Goal: Find specific page/section: Find specific page/section

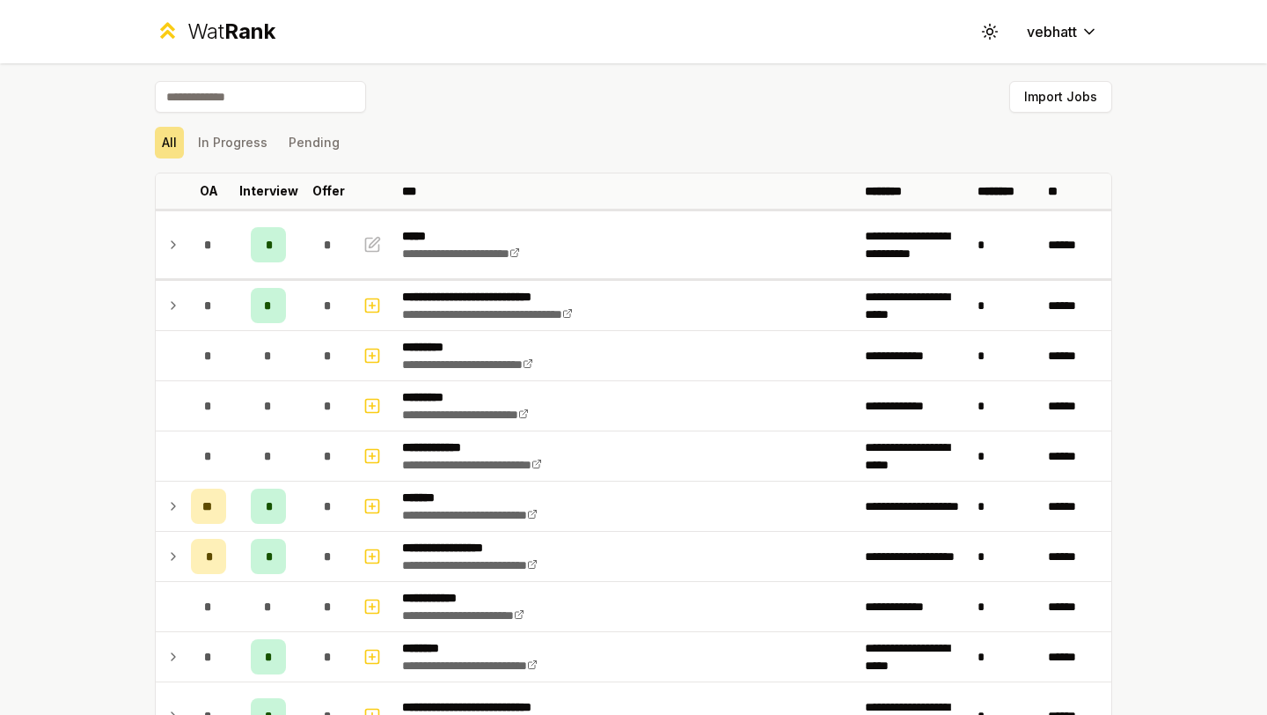
scroll to position [1181, 0]
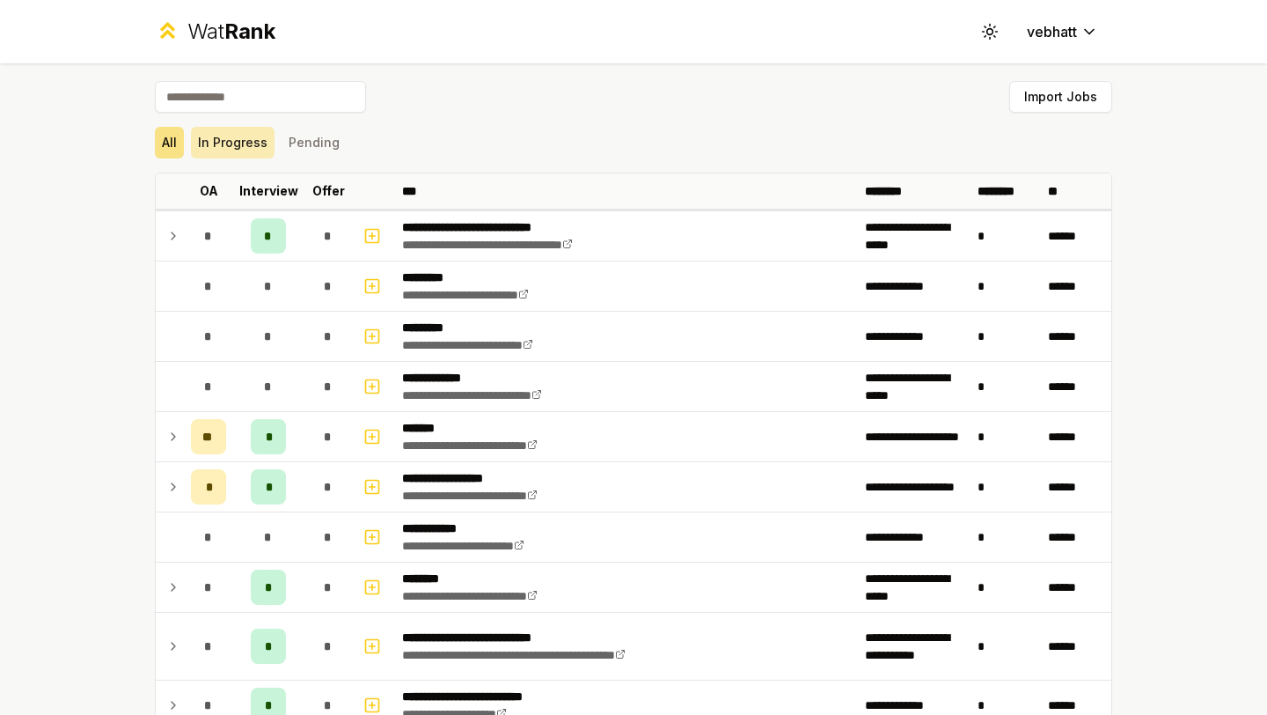
click at [244, 143] on button "In Progress" at bounding box center [233, 143] width 84 height 32
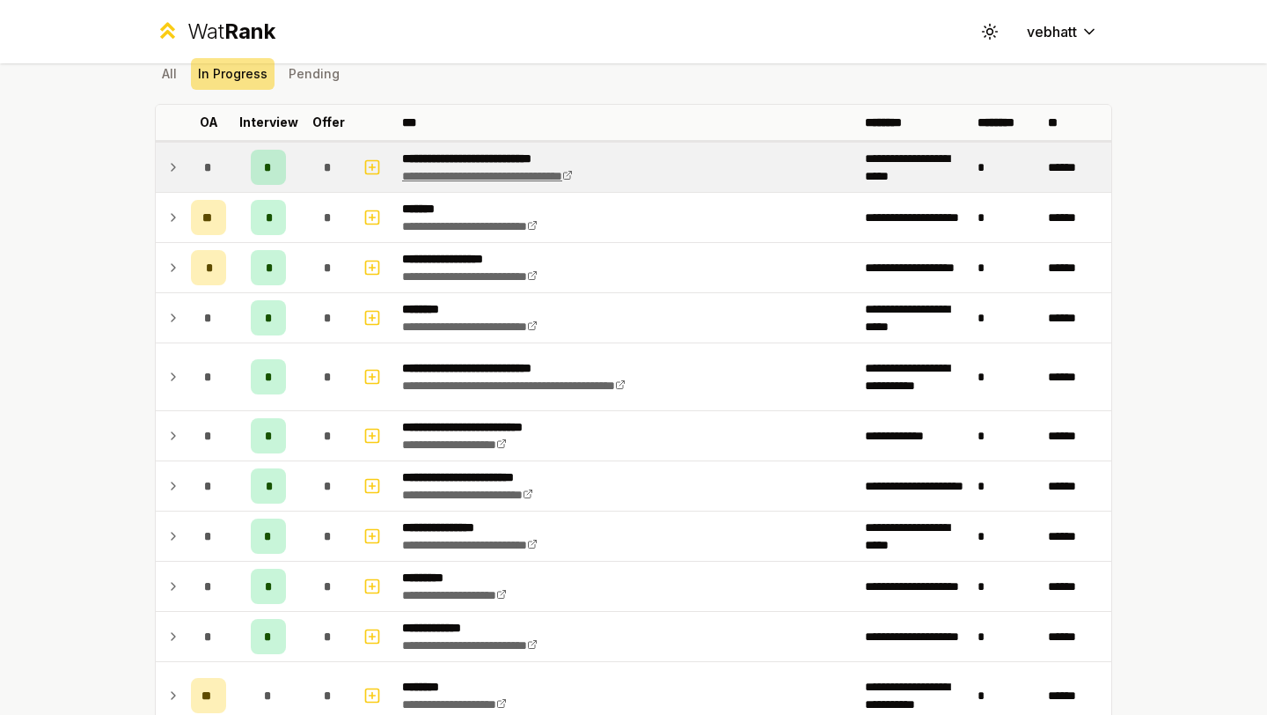
scroll to position [84, 0]
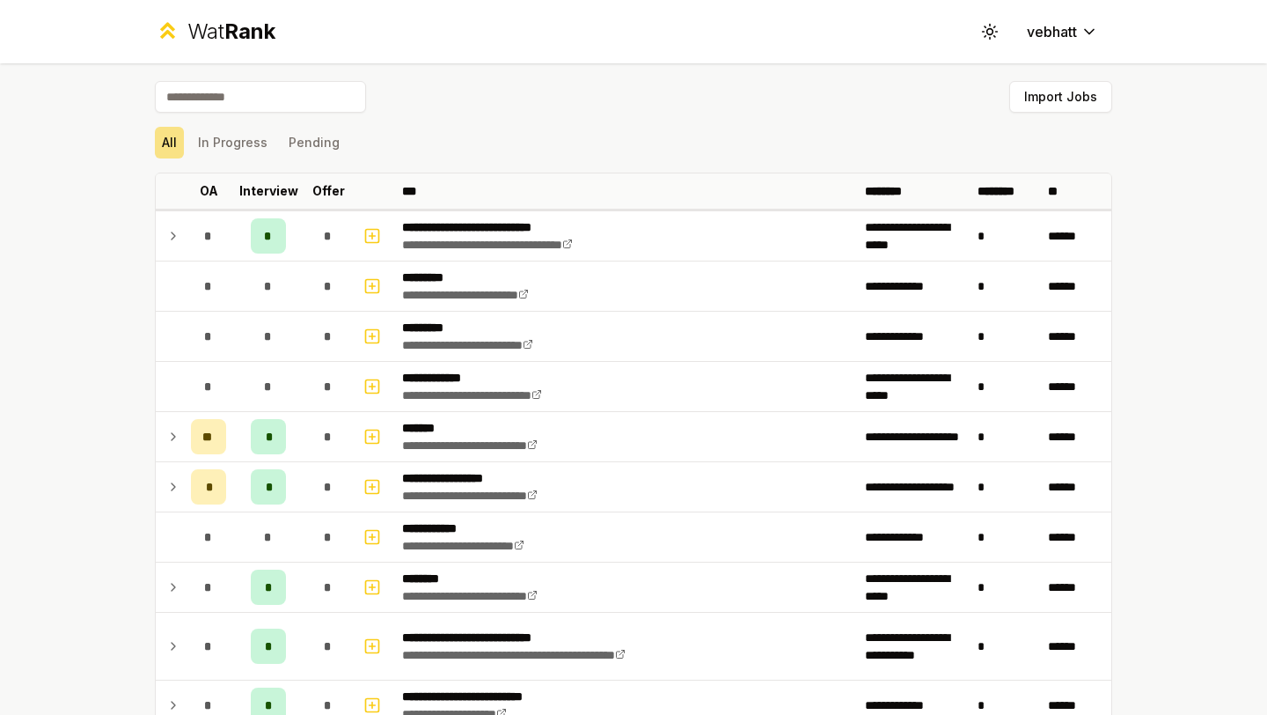
scroll to position [20, 0]
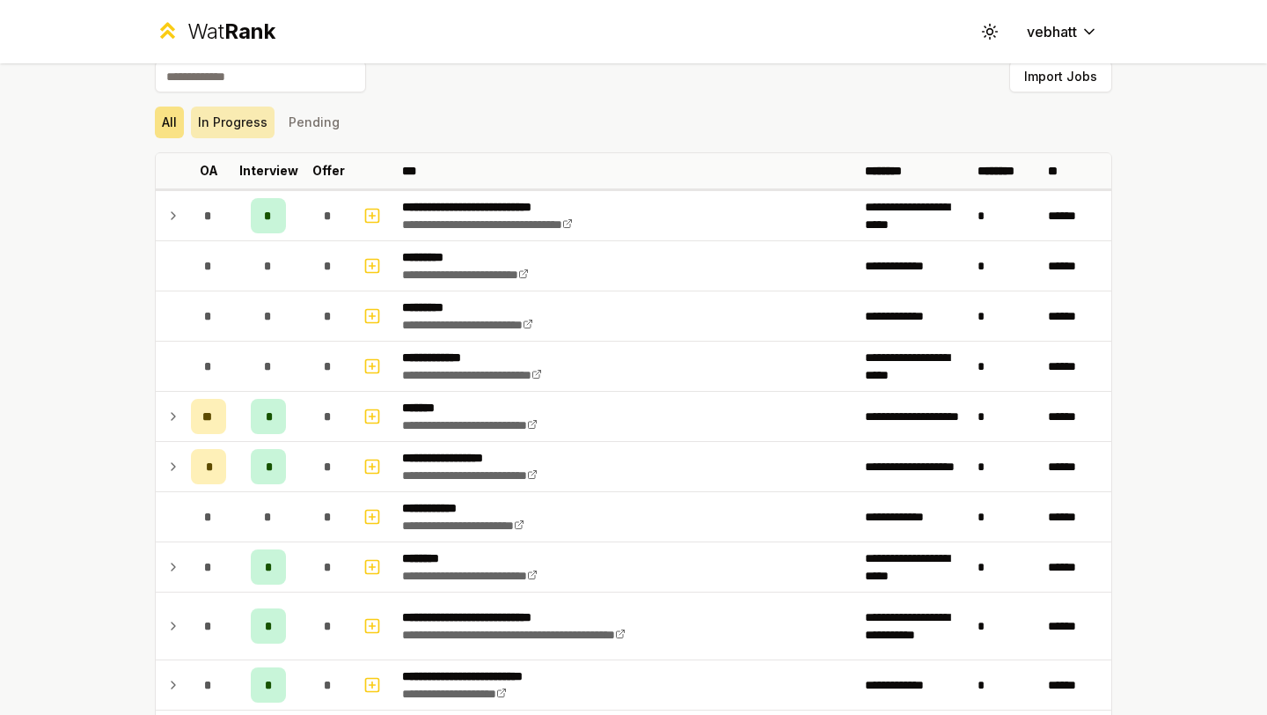
click at [250, 125] on button "In Progress" at bounding box center [233, 123] width 84 height 32
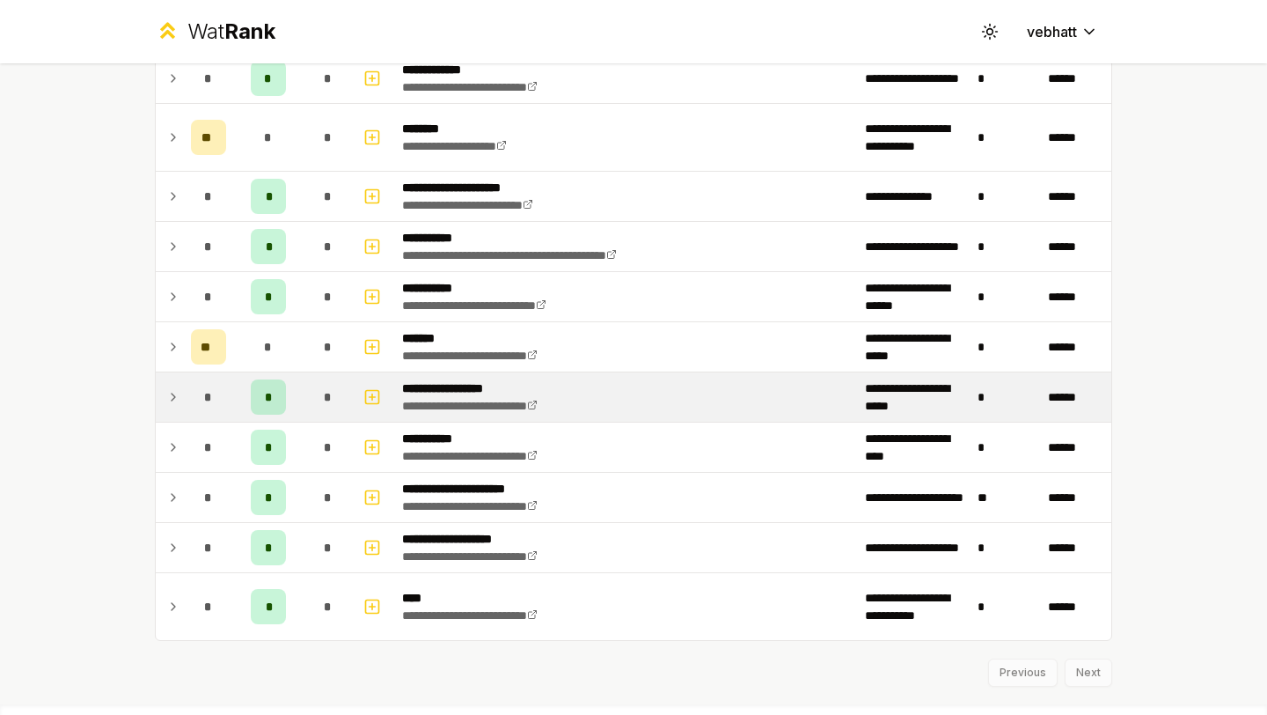
scroll to position [662, 0]
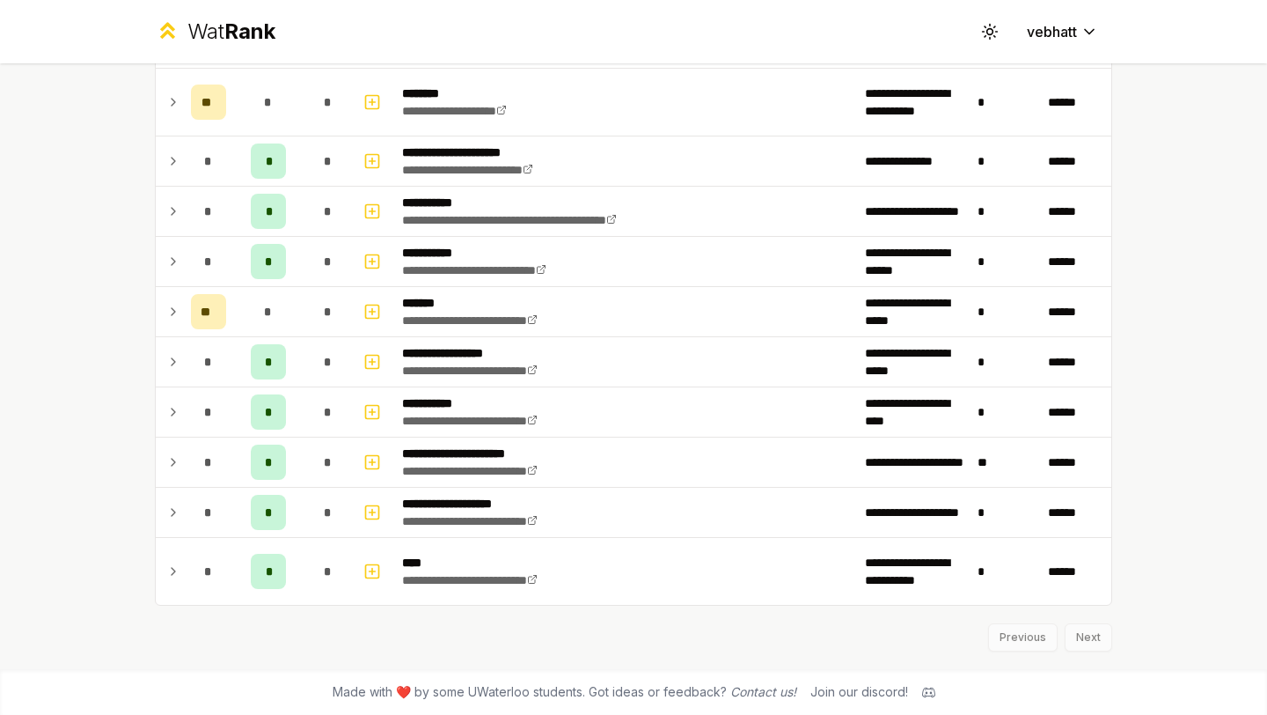
click at [1100, 650] on div "Previous Next" at bounding box center [634, 629] width 958 height 46
click at [1098, 635] on div "Previous Next" at bounding box center [634, 629] width 958 height 46
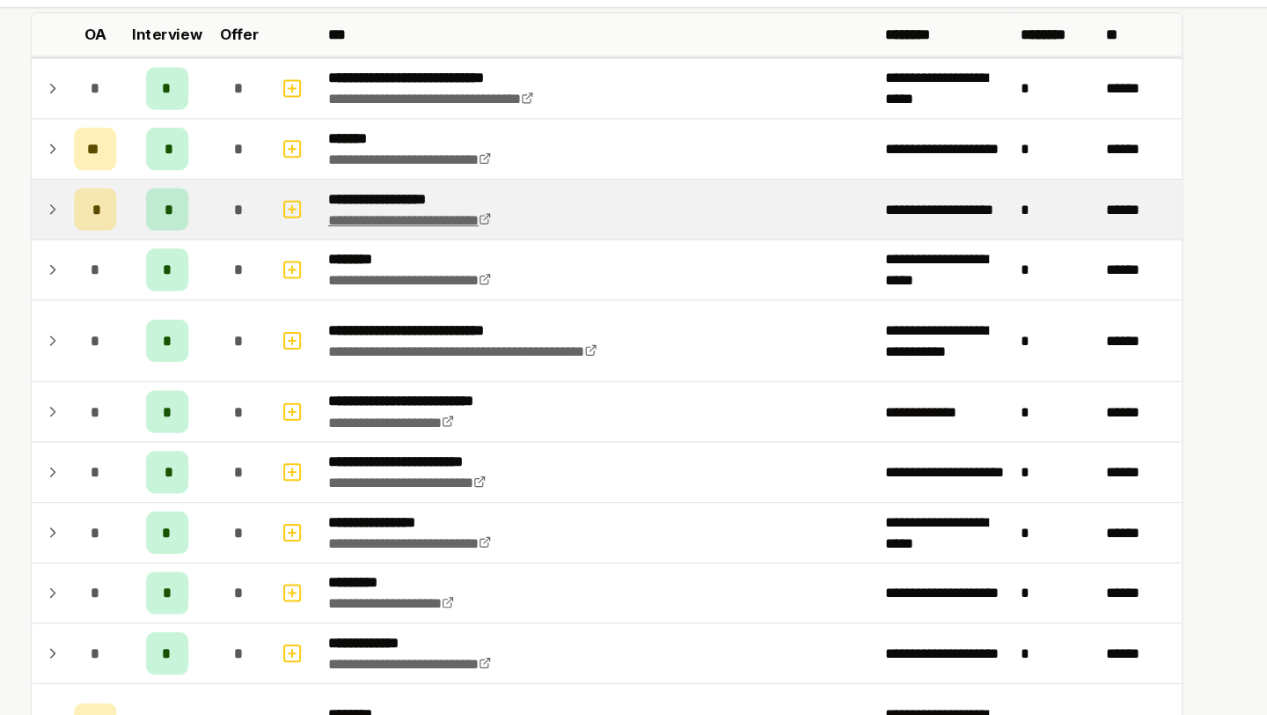
scroll to position [105, 0]
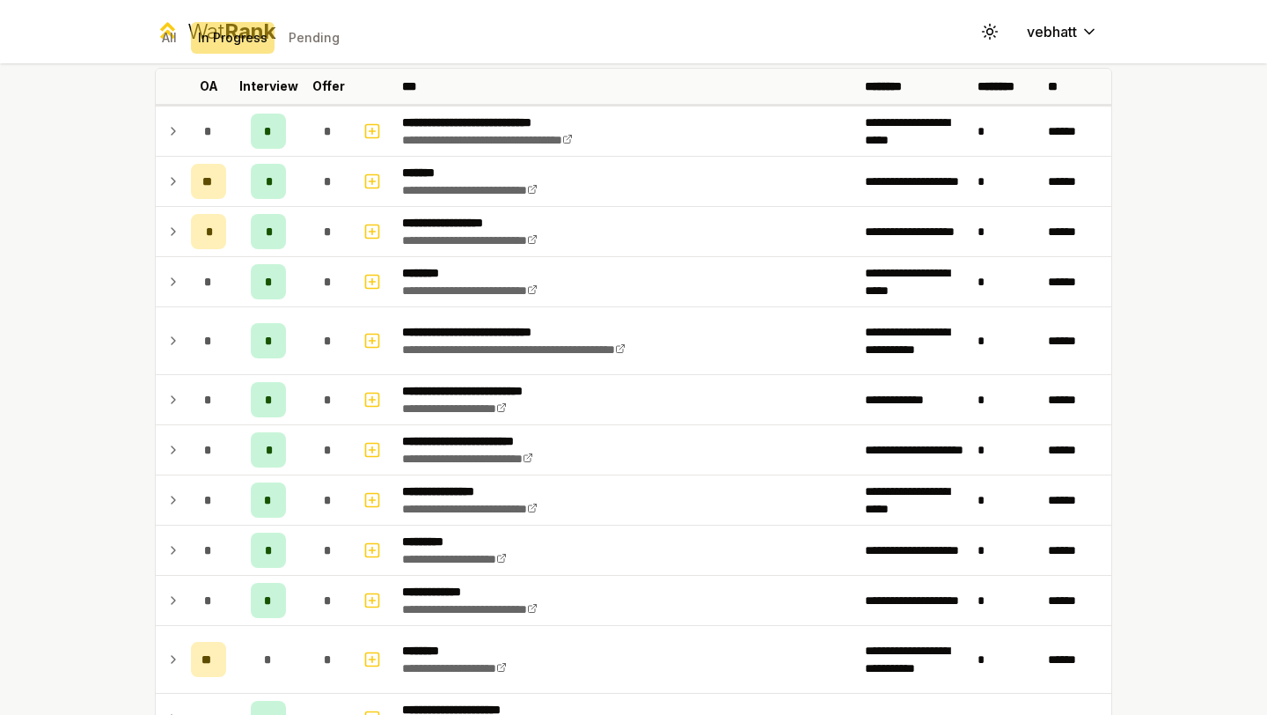
click at [50, 322] on div "**********" at bounding box center [633, 357] width 1267 height 715
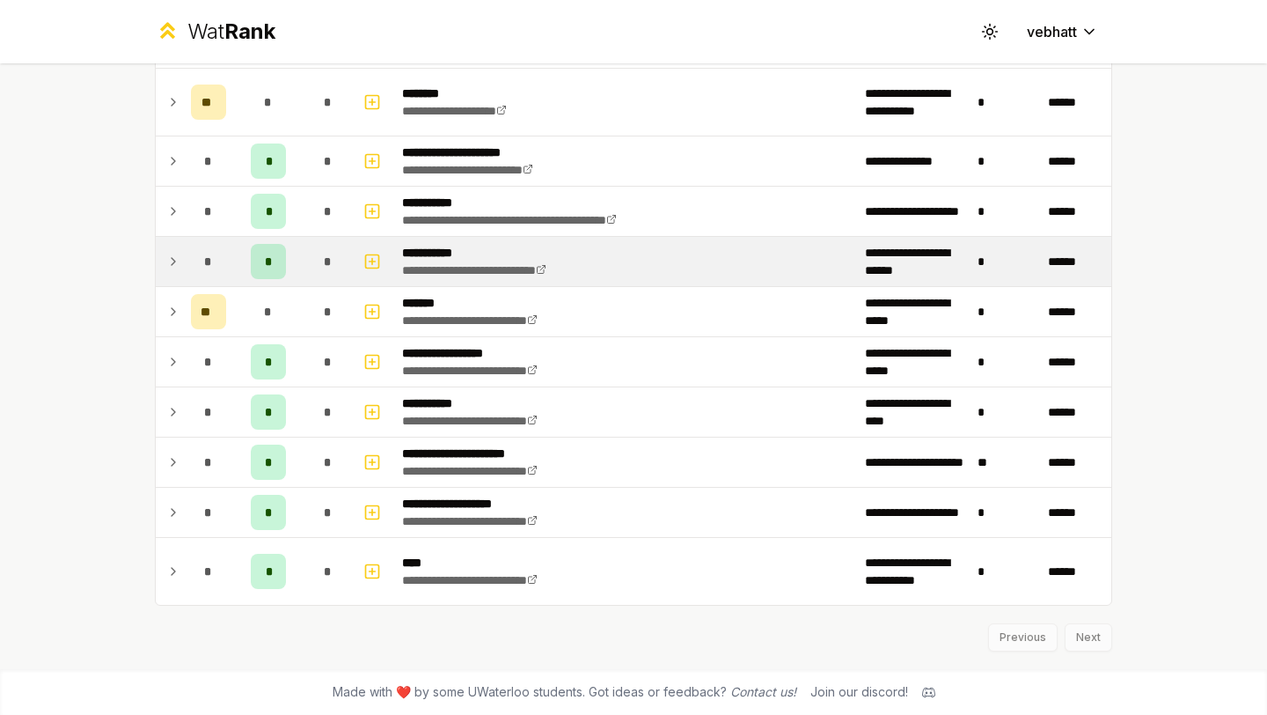
scroll to position [0, 0]
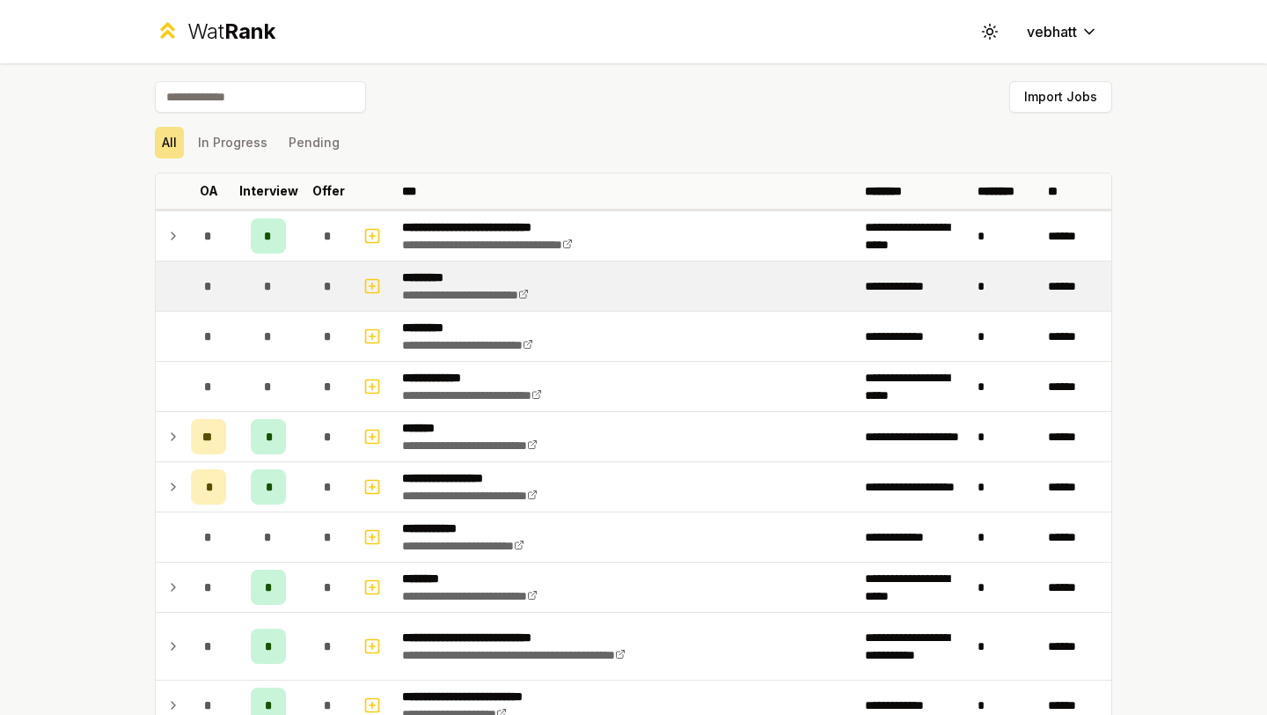
scroll to position [52, 0]
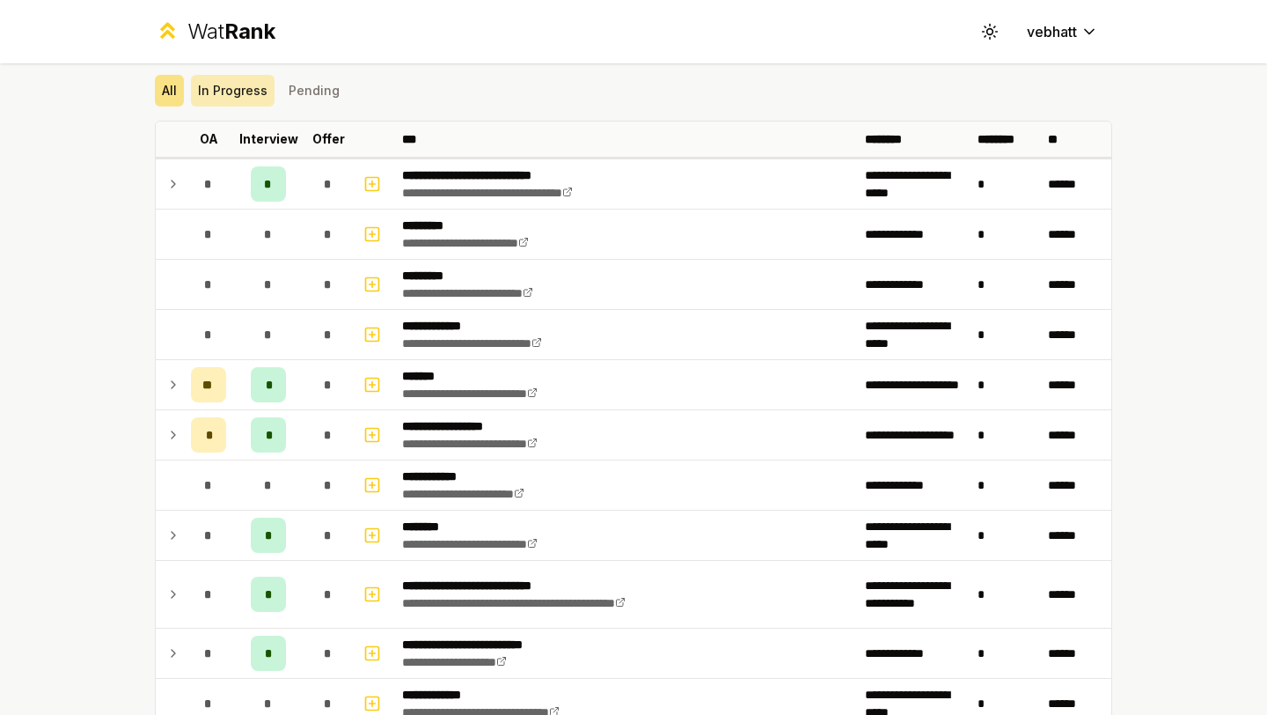
click at [218, 83] on button "In Progress" at bounding box center [233, 91] width 84 height 32
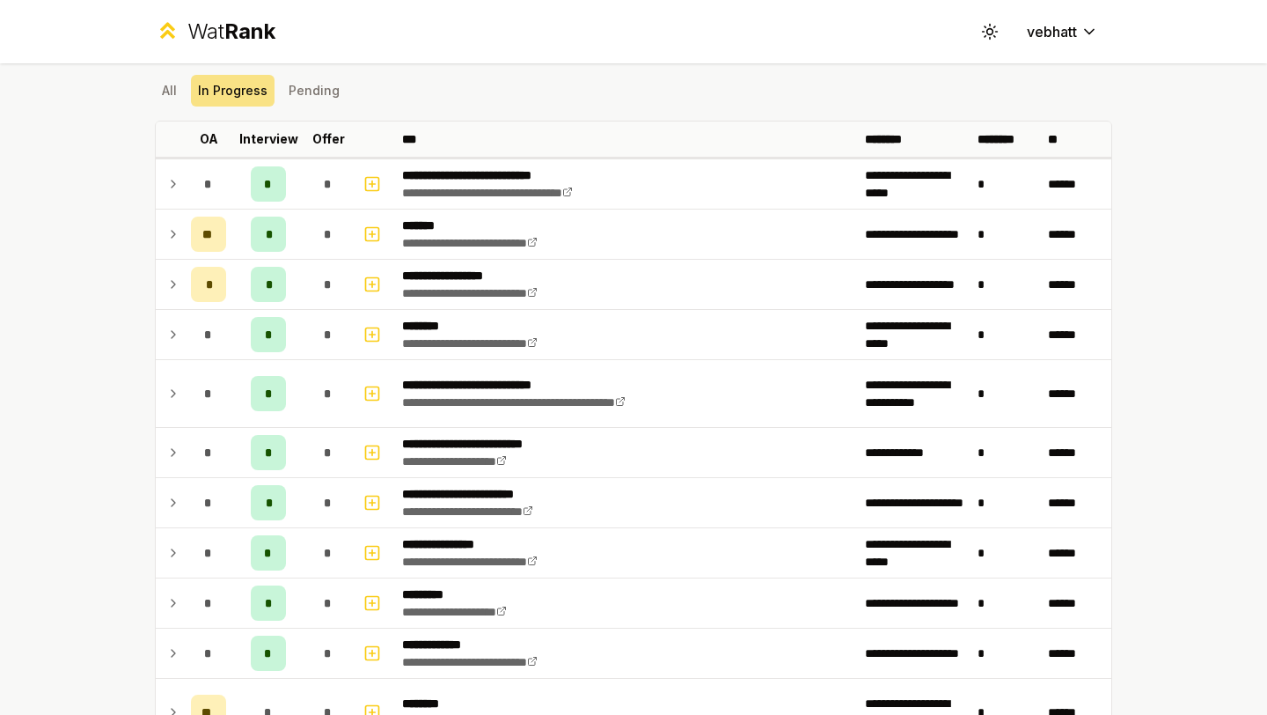
click at [84, 250] on div "**********" at bounding box center [633, 357] width 1267 height 715
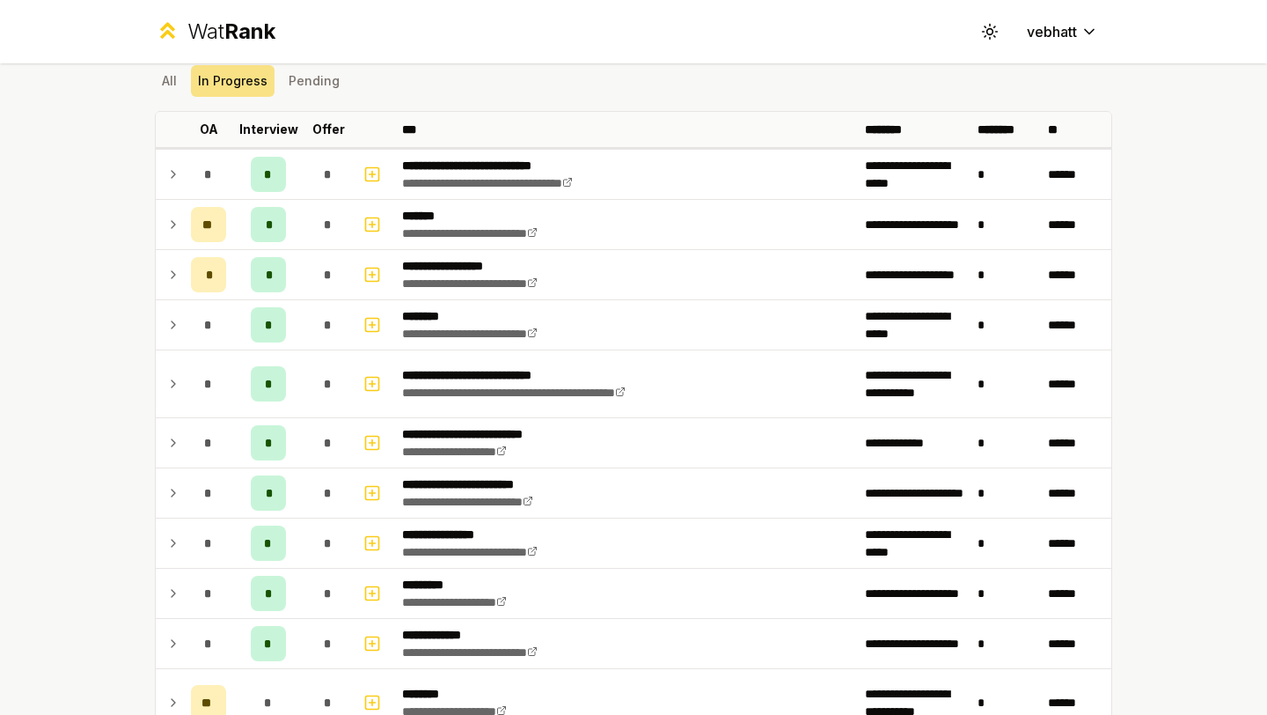
scroll to position [59, 0]
